Goal: Information Seeking & Learning: Check status

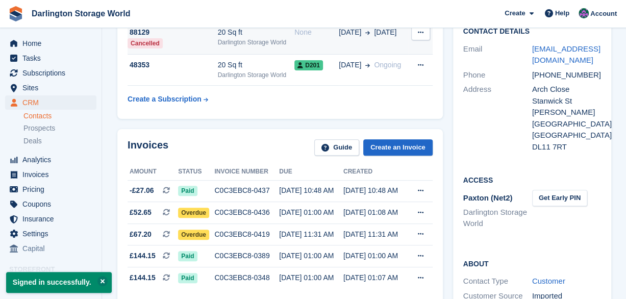
scroll to position [153, 0]
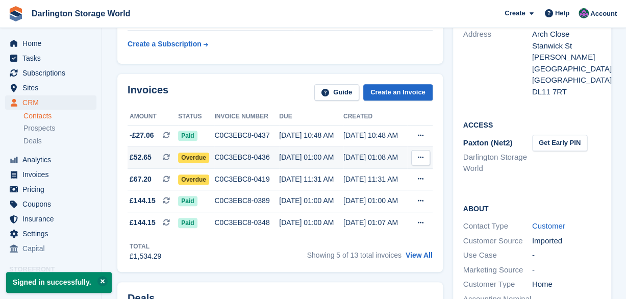
click at [420, 156] on icon at bounding box center [421, 157] width 6 height 7
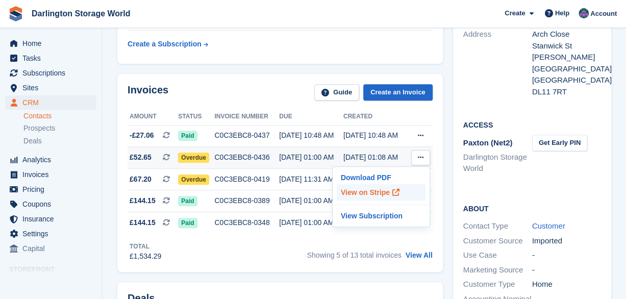
click at [358, 193] on p "View on Stripe" at bounding box center [381, 192] width 89 height 16
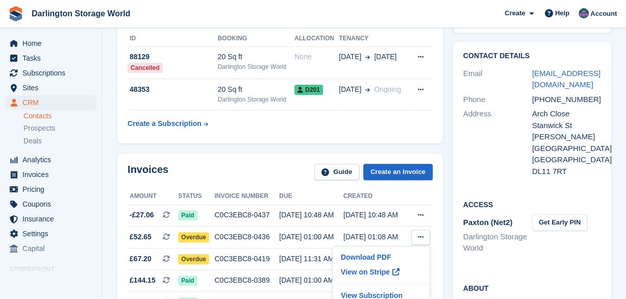
scroll to position [0, 0]
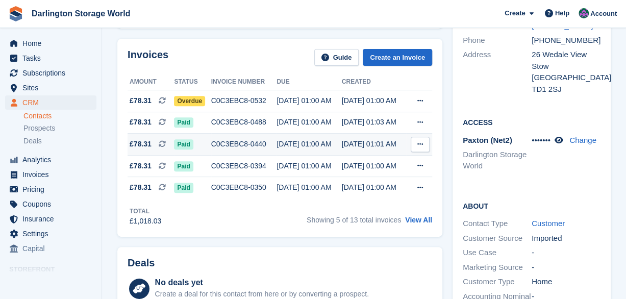
scroll to position [102, 0]
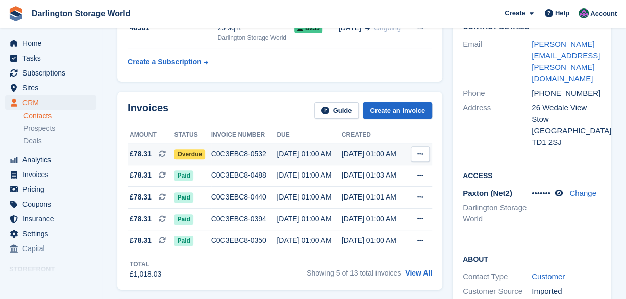
click at [420, 152] on icon at bounding box center [421, 154] width 6 height 7
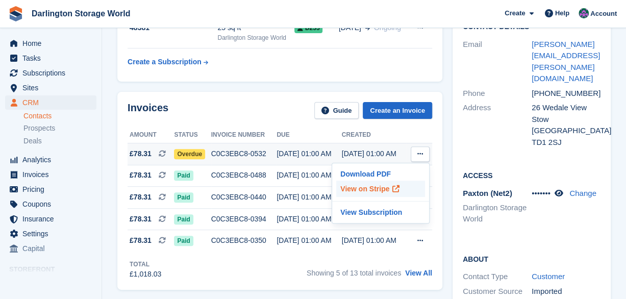
click at [374, 189] on p "View on Stripe" at bounding box center [380, 189] width 89 height 16
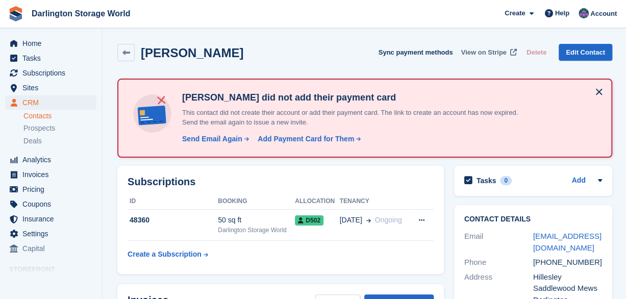
click at [491, 52] on span "View on Stripe" at bounding box center [483, 52] width 45 height 10
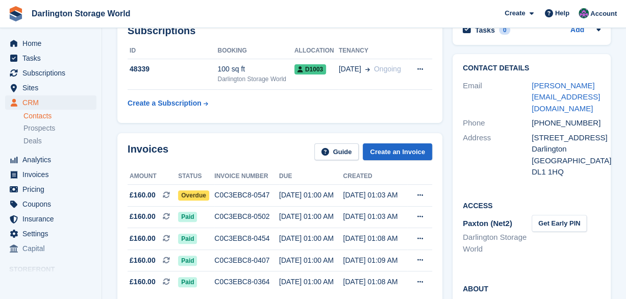
scroll to position [102, 0]
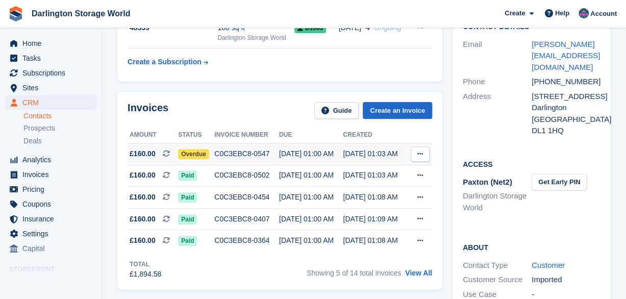
click at [187, 153] on span "Overdue" at bounding box center [193, 154] width 31 height 10
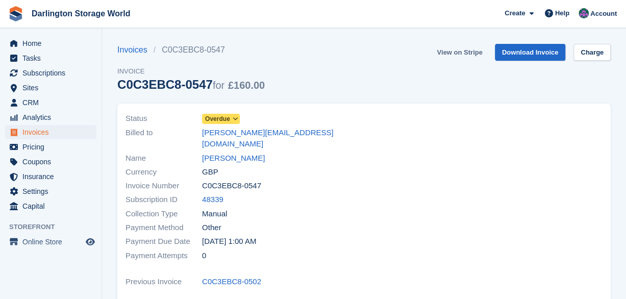
click at [463, 54] on link "View on Stripe" at bounding box center [460, 52] width 54 height 17
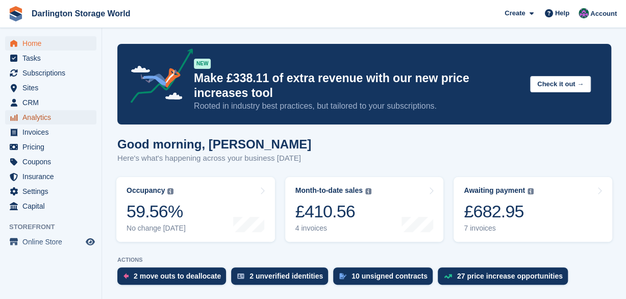
click at [32, 116] on span "Analytics" at bounding box center [52, 117] width 61 height 14
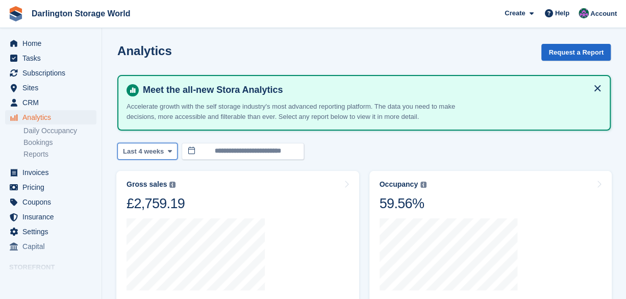
click at [150, 149] on span "Last 4 weeks" at bounding box center [143, 151] width 41 height 10
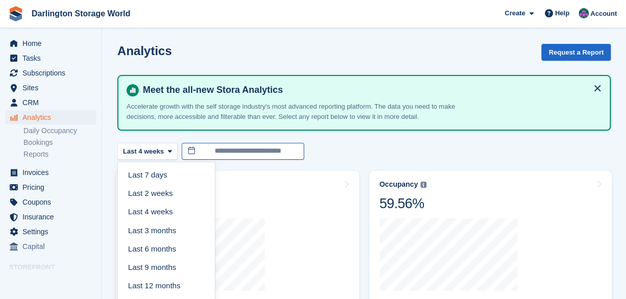
click at [237, 148] on input "**********" at bounding box center [243, 151] width 123 height 17
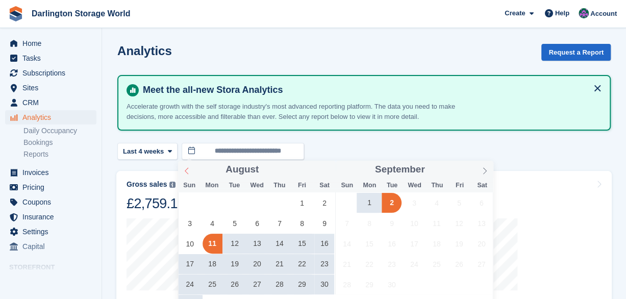
click at [186, 172] on icon at bounding box center [186, 170] width 7 height 7
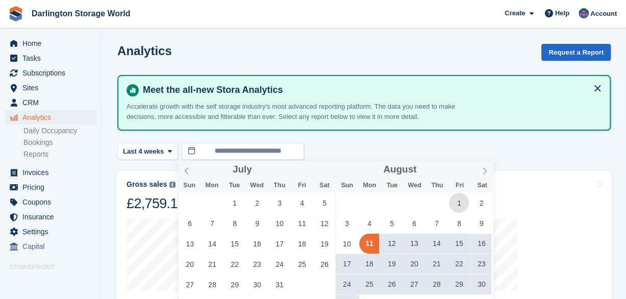
click at [456, 204] on span "1" at bounding box center [459, 203] width 20 height 20
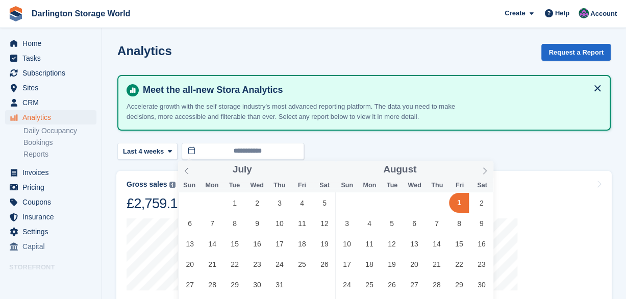
scroll to position [102, 0]
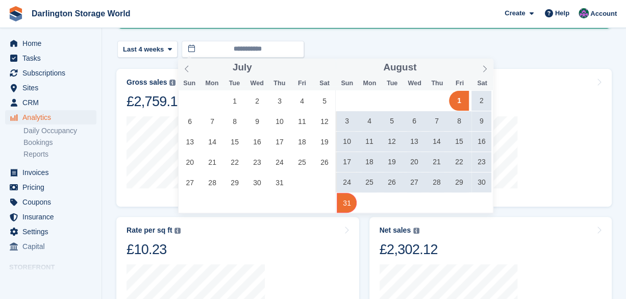
click at [344, 202] on span "31" at bounding box center [347, 203] width 20 height 20
type input "**********"
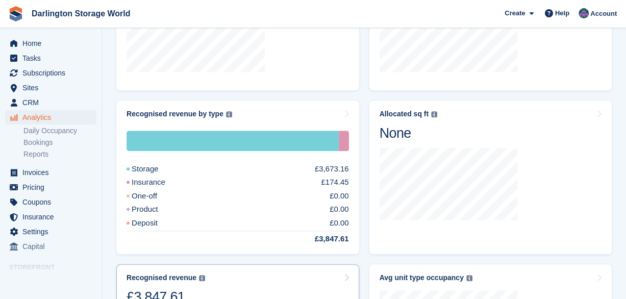
scroll to position [309, 0]
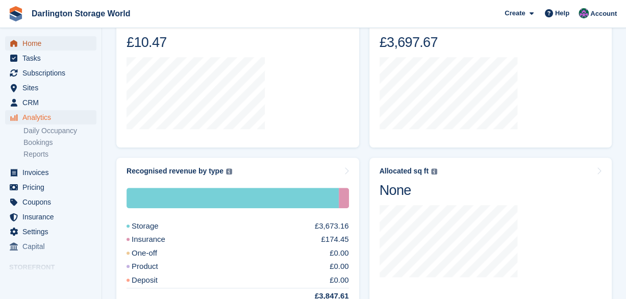
click at [29, 43] on span "Home" at bounding box center [52, 43] width 61 height 14
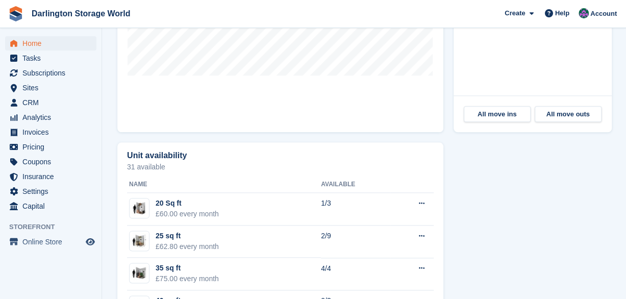
scroll to position [327, 0]
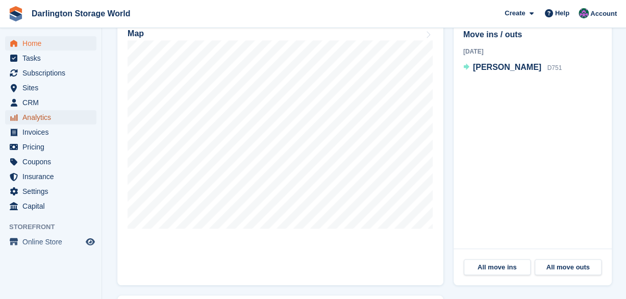
drag, startPoint x: 34, startPoint y: 117, endPoint x: 68, endPoint y: 112, distance: 35.1
click at [34, 117] on span "Analytics" at bounding box center [52, 117] width 61 height 14
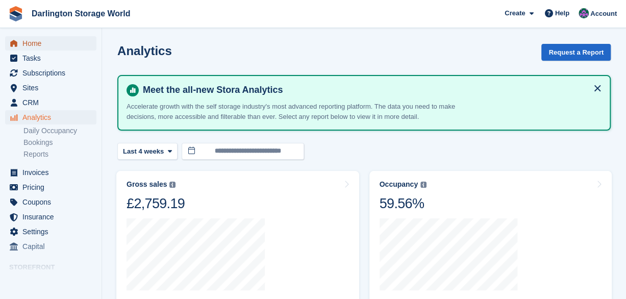
click at [31, 45] on span "Home" at bounding box center [52, 43] width 61 height 14
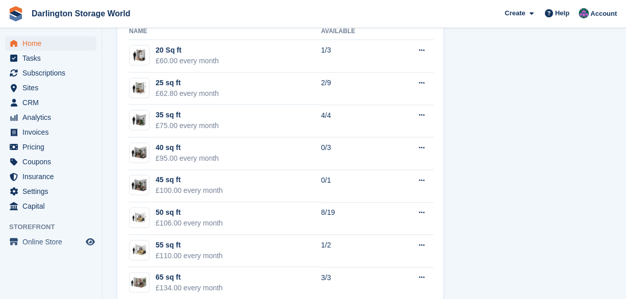
scroll to position [480, 0]
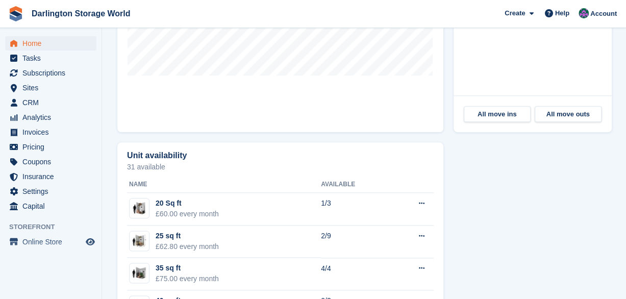
click at [170, 157] on h2 "Unit availability" at bounding box center [157, 155] width 60 height 9
click at [37, 146] on span "Pricing" at bounding box center [52, 147] width 61 height 14
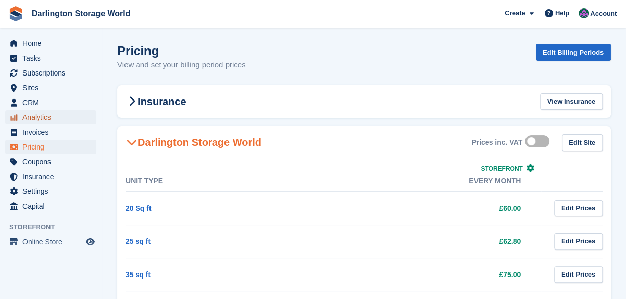
click at [32, 120] on span "Analytics" at bounding box center [52, 117] width 61 height 14
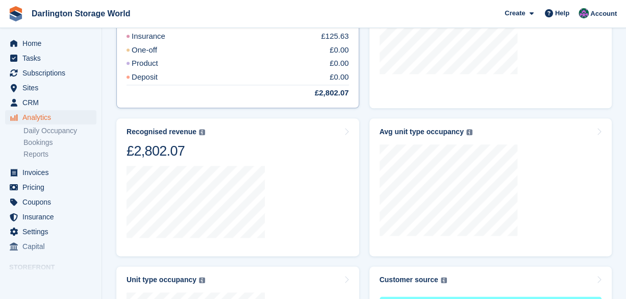
scroll to position [514, 0]
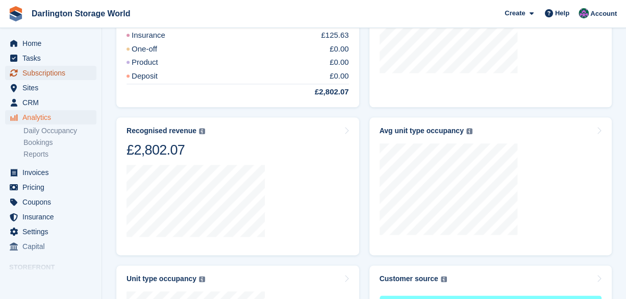
click at [36, 72] on span "Subscriptions" at bounding box center [52, 73] width 61 height 14
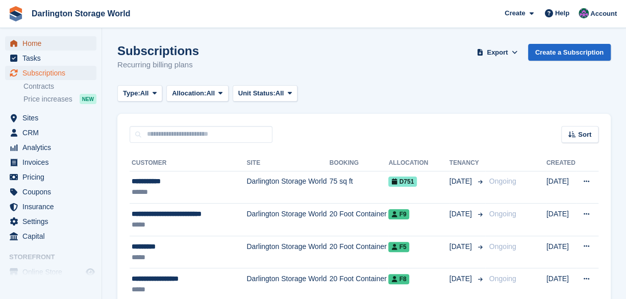
click at [29, 47] on span "Home" at bounding box center [52, 43] width 61 height 14
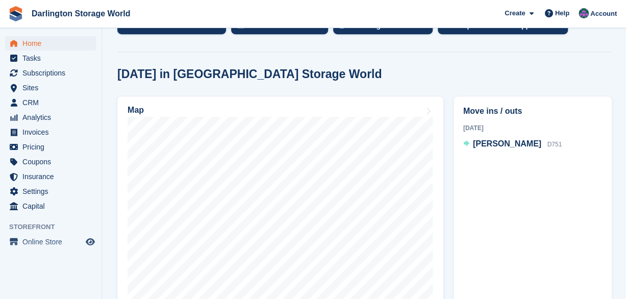
scroll to position [306, 0]
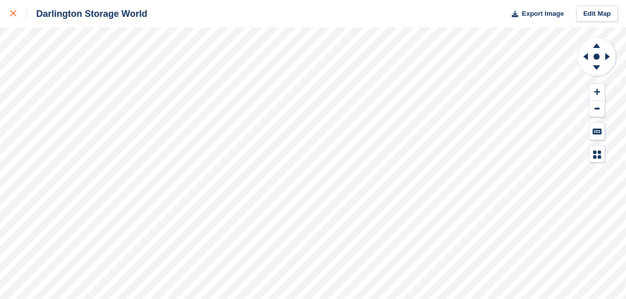
click at [10, 14] on icon at bounding box center [13, 13] width 6 height 6
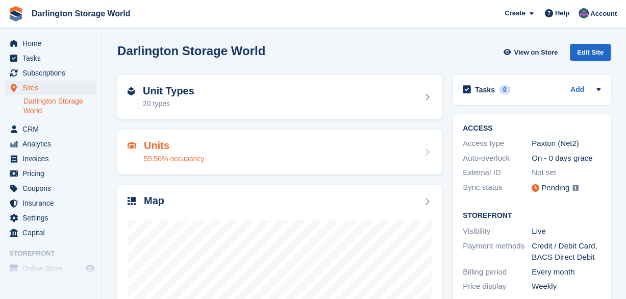
click at [249, 144] on div "Units 59.56% occupancy" at bounding box center [280, 152] width 305 height 25
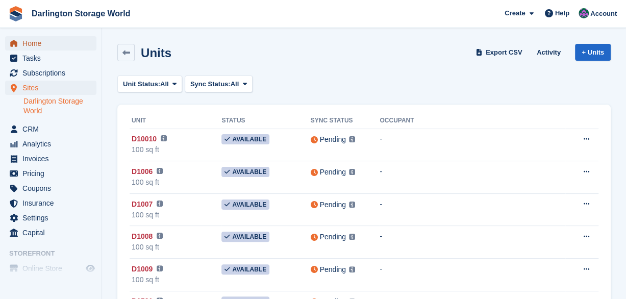
drag, startPoint x: 31, startPoint y: 44, endPoint x: 103, endPoint y: 62, distance: 74.8
click at [31, 44] on span "Home" at bounding box center [52, 43] width 61 height 14
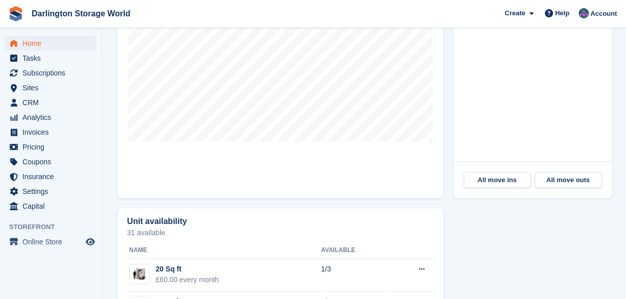
scroll to position [306, 0]
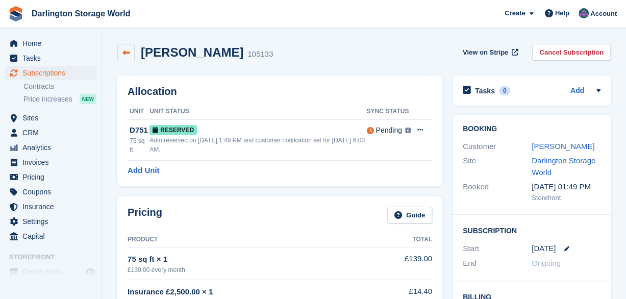
click at [128, 52] on icon at bounding box center [127, 53] width 8 height 8
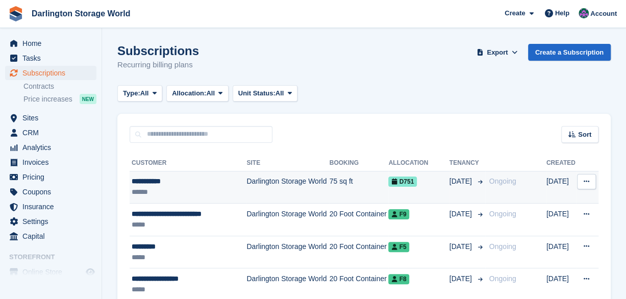
click at [145, 187] on div "******" at bounding box center [187, 192] width 111 height 11
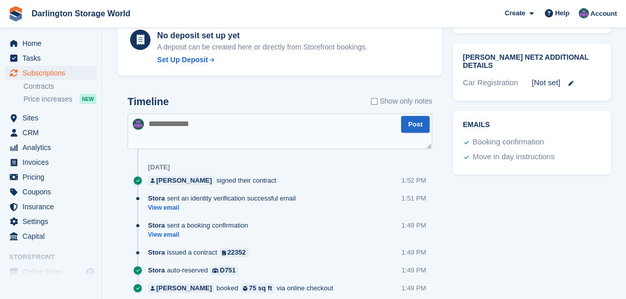
scroll to position [506, 0]
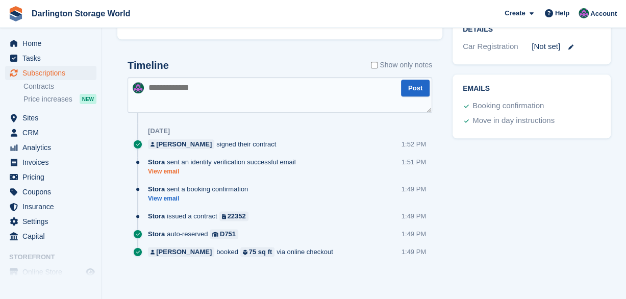
click at [170, 169] on link "View email" at bounding box center [224, 171] width 153 height 9
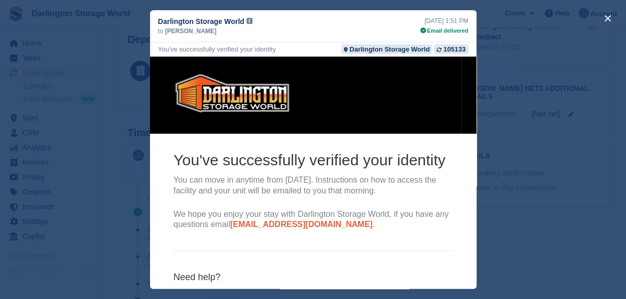
scroll to position [404, 0]
click at [175, 28] on span "Owen Hurcum" at bounding box center [191, 31] width 52 height 9
click at [606, 19] on button "close" at bounding box center [608, 18] width 16 height 16
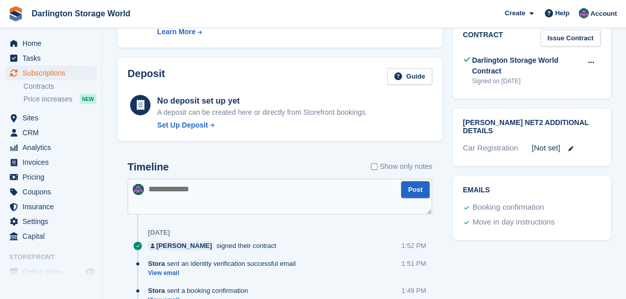
click at [534, 124] on h2 "Paxton Net2 Additional Details" at bounding box center [532, 127] width 138 height 16
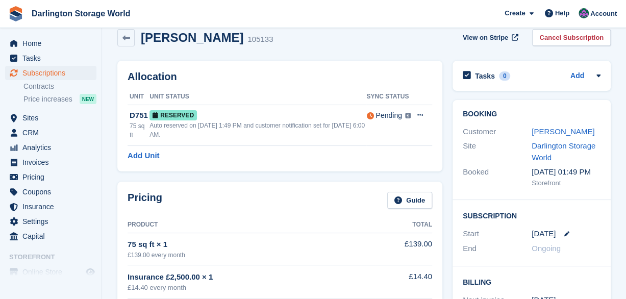
scroll to position [0, 0]
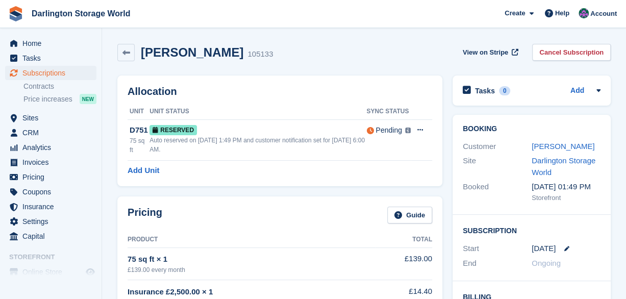
click at [203, 52] on h2 "Owen Hurcum" at bounding box center [192, 52] width 103 height 14
click at [501, 54] on span "View on Stripe" at bounding box center [485, 52] width 45 height 10
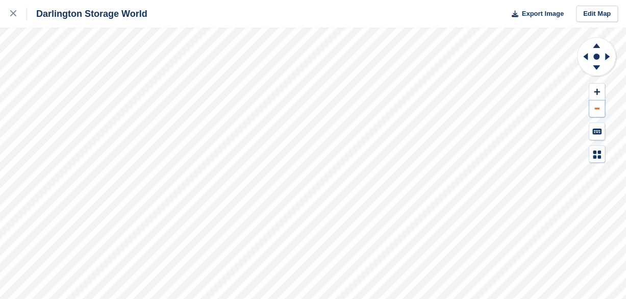
click at [597, 106] on button at bounding box center [597, 109] width 15 height 17
click at [596, 106] on button at bounding box center [597, 109] width 15 height 17
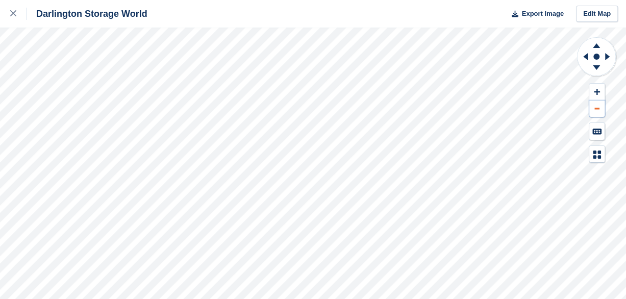
click at [596, 106] on button at bounding box center [597, 109] width 15 height 17
click at [597, 129] on icon at bounding box center [597, 132] width 9 height 6
click at [607, 57] on icon at bounding box center [607, 56] width 5 height 7
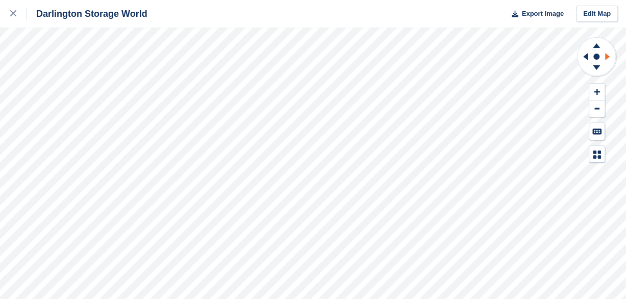
click at [607, 57] on icon at bounding box center [607, 56] width 5 height 7
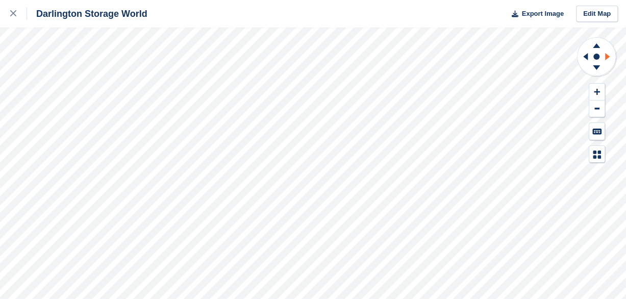
click at [608, 56] on icon at bounding box center [609, 56] width 13 height 27
click at [611, 56] on icon at bounding box center [609, 56] width 13 height 27
click at [609, 56] on icon at bounding box center [609, 56] width 13 height 27
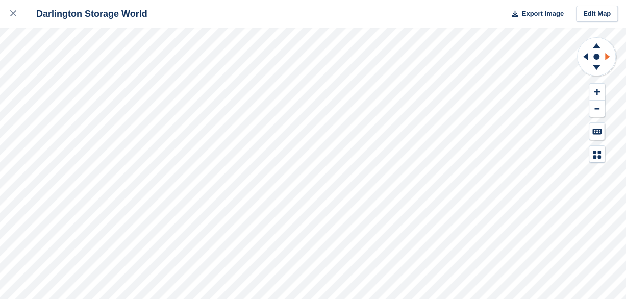
click at [609, 56] on icon at bounding box center [607, 56] width 5 height 7
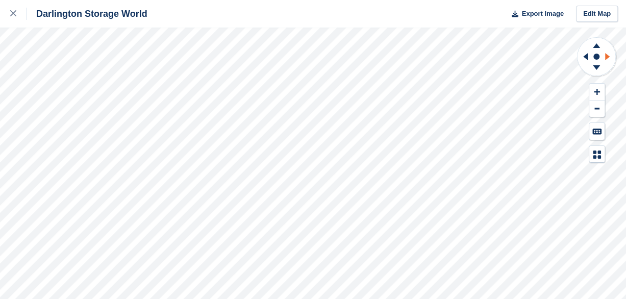
click at [609, 56] on icon at bounding box center [607, 56] width 5 height 7
click at [608, 56] on icon at bounding box center [607, 56] width 5 height 7
click at [14, 16] on icon at bounding box center [13, 13] width 6 height 6
